Goal: Task Accomplishment & Management: Use online tool/utility

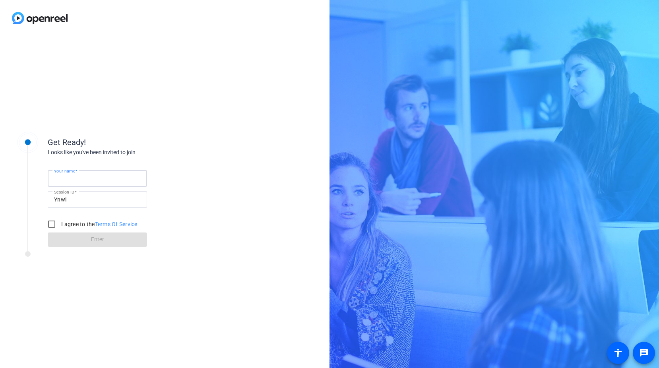
click at [111, 180] on input "Your name" at bounding box center [97, 179] width 87 height 10
type input "[PERSON_NAME]"
click at [46, 228] on input "I agree to the Terms Of Service" at bounding box center [52, 224] width 16 height 16
checkbox input "true"
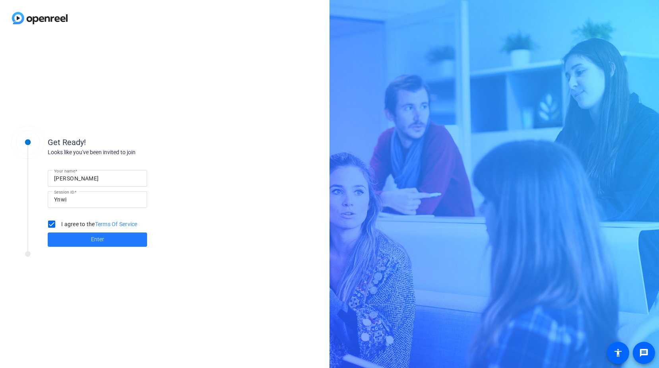
click at [86, 236] on span at bounding box center [97, 239] width 99 height 19
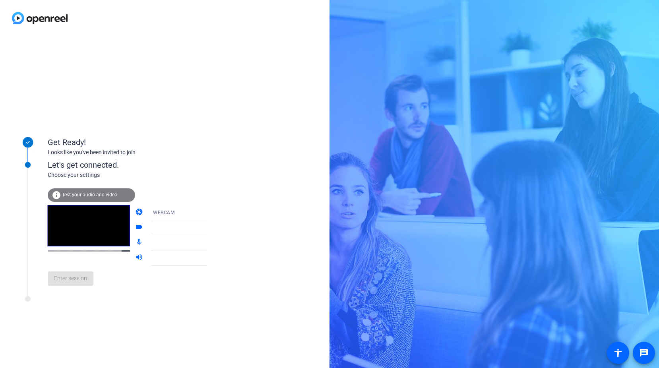
click at [210, 211] on icon at bounding box center [215, 213] width 10 height 10
click at [168, 223] on mat-option "WEBCAM" at bounding box center [173, 228] width 68 height 16
click at [175, 177] on div "Choose your settings" at bounding box center [135, 175] width 175 height 8
click at [157, 226] on div at bounding box center [182, 228] width 59 height 10
click at [170, 303] on div at bounding box center [107, 301] width 199 height 10
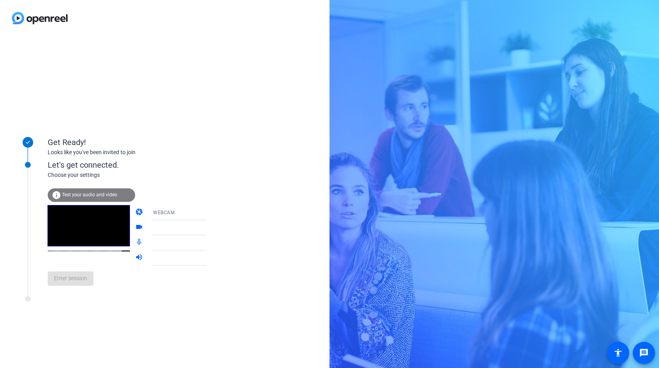
click at [264, 226] on div "Get Ready! Looks like you've been invited to join Let's get connected. Choose y…" at bounding box center [164, 202] width 329 height 332
click at [153, 207] on mat-select "WEBCAM" at bounding box center [184, 212] width 63 height 10
click at [157, 212] on body "Accessibility Screen-Reader Guide, Feedback, and Issue Reporting | New window G…" at bounding box center [329, 184] width 659 height 368
click at [161, 226] on span "WEBCAM" at bounding box center [152, 228] width 21 height 10
click at [243, 241] on div "Get Ready! Looks like you've been invited to join Let's get connected. Choose y…" at bounding box center [164, 202] width 329 height 332
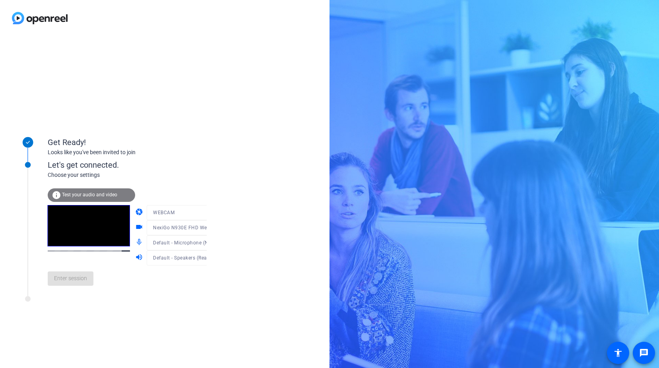
click at [82, 193] on span "Test your audio and video" at bounding box center [89, 195] width 55 height 6
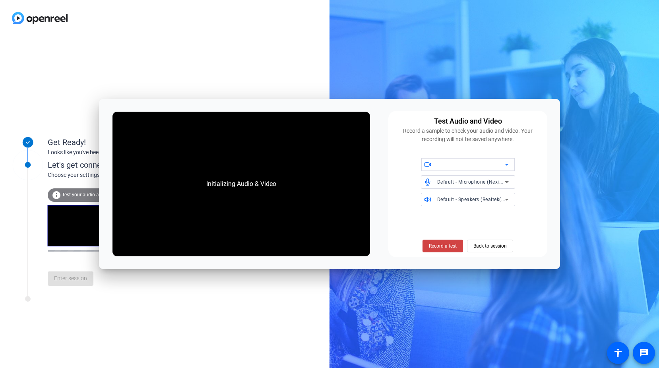
drag, startPoint x: 482, startPoint y: 168, endPoint x: 473, endPoint y: 252, distance: 84.7
click at [482, 168] on div at bounding box center [471, 165] width 68 height 10
click at [452, 164] on div at bounding box center [471, 165] width 68 height 10
click at [505, 164] on icon at bounding box center [506, 165] width 4 height 2
click at [444, 247] on span "Record a test" at bounding box center [443, 245] width 28 height 7
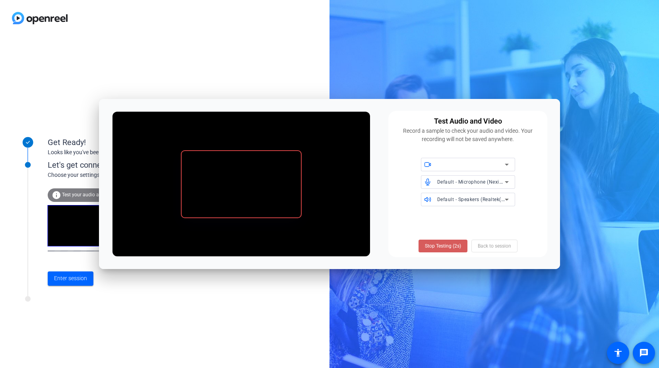
click at [453, 247] on span "Stop Testing (2s)" at bounding box center [443, 245] width 36 height 7
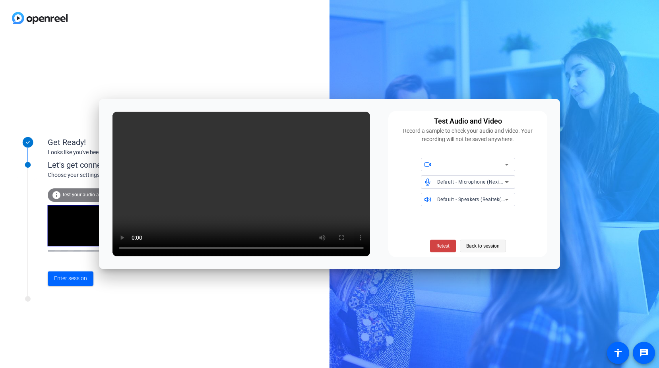
click at [496, 244] on span "Back to session" at bounding box center [482, 245] width 33 height 15
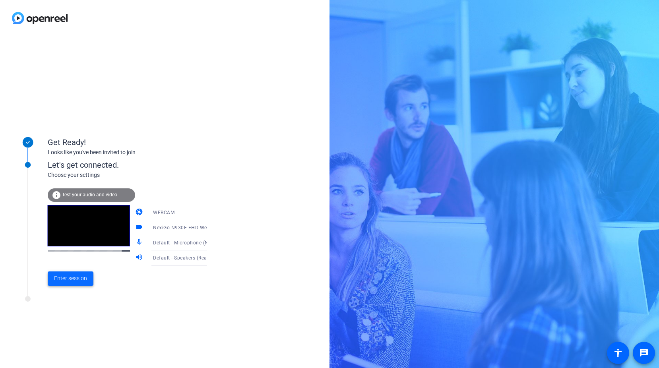
click at [65, 280] on span "Enter session" at bounding box center [70, 278] width 33 height 8
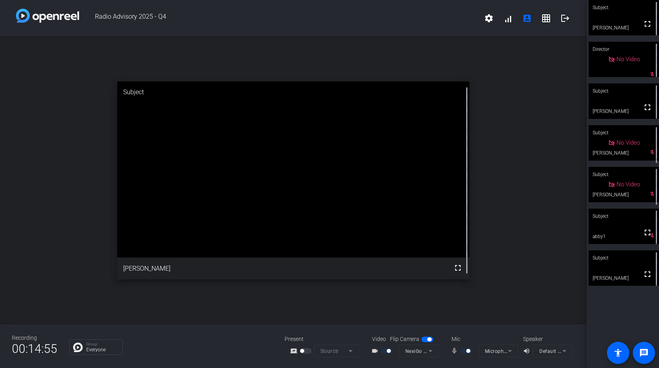
click at [470, 351] on div at bounding box center [467, 351] width 14 height 6
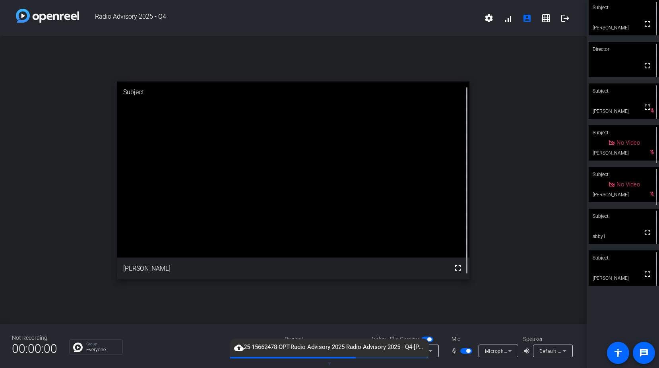
click at [461, 350] on span "button" at bounding box center [466, 351] width 12 height 6
click at [467, 351] on span "button" at bounding box center [466, 351] width 12 height 6
click at [463, 354] on mat-slide-toggle at bounding box center [467, 350] width 14 height 8
click at [464, 351] on span "button" at bounding box center [466, 351] width 12 height 6
click at [463, 350] on span "button" at bounding box center [462, 351] width 4 height 4
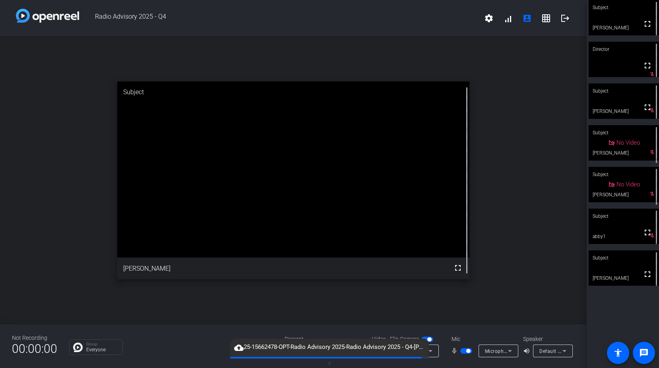
click at [463, 351] on span "button" at bounding box center [466, 351] width 12 height 6
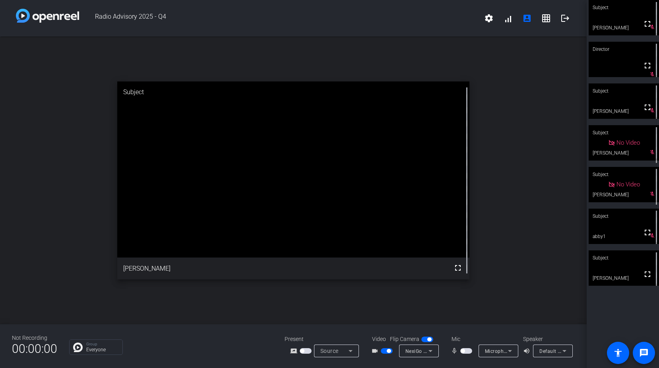
click at [469, 351] on span "button" at bounding box center [466, 351] width 12 height 6
click at [463, 350] on span "button" at bounding box center [466, 351] width 12 height 6
click at [468, 352] on span "button" at bounding box center [466, 351] width 12 height 6
